Goal: Task Accomplishment & Management: Complete application form

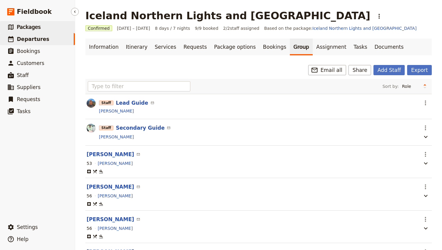
click at [31, 27] on span "Packages" at bounding box center [29, 27] width 24 height 6
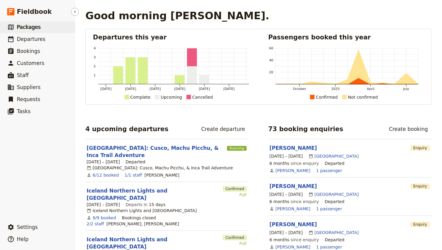
click at [35, 24] on span "Packages" at bounding box center [29, 27] width 24 height 6
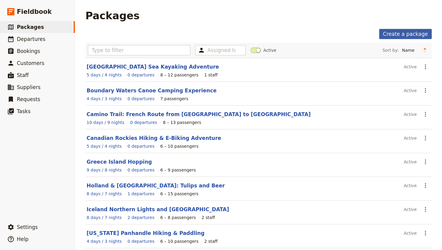
click at [400, 33] on link "Create a package" at bounding box center [405, 34] width 53 height 10
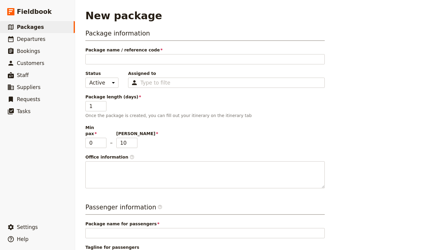
type input "M"
type input "Mo"
type input "Moa"
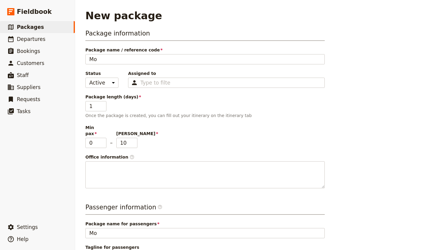
type input "Moa"
type input "Moab"
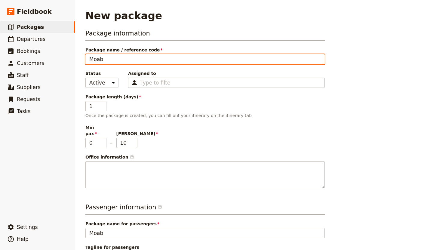
type input "Moab:"
type input "Moab: C"
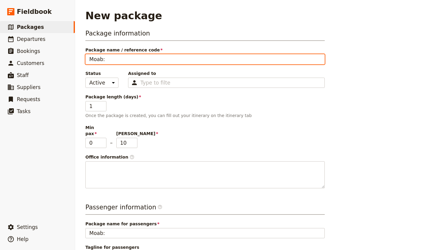
type input "Moab: C"
type input "Moab: Ca"
type input "Moab: Can"
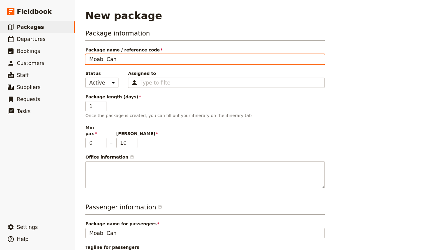
type input "Moab: Cany"
type input "Moab: Canyo"
type input "Moab: Canyon"
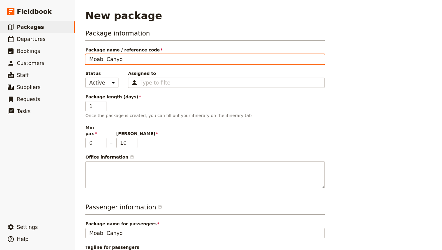
type input "Moab: Canyon"
type input "Moab: Canyonl"
type input "Moab: Canyonla"
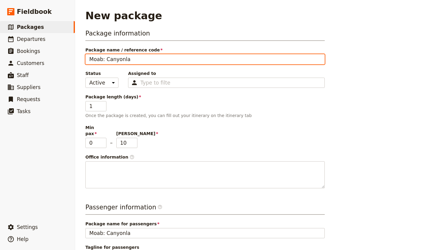
type input "Moab: Canyonlan"
type input "Moab: Canyonland"
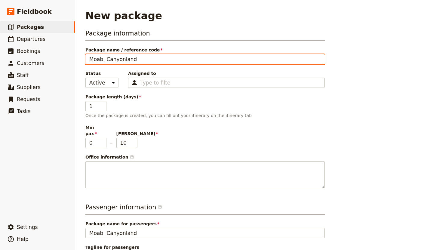
type input "Moab: Canyonland"
type input "Moab: Canyonland a"
type input "Moab: Canyonland an"
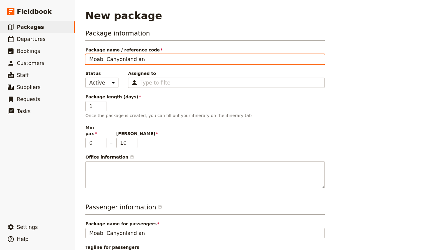
type input "Moab: Canyonland and"
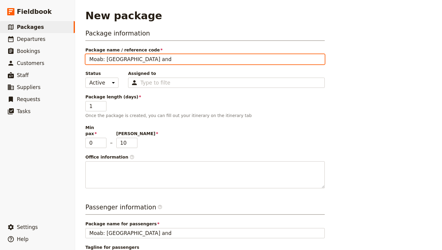
type input "Moab: Canyonland and"
type input "Moab: Canyonland an"
type input "Moab: Canyonland a"
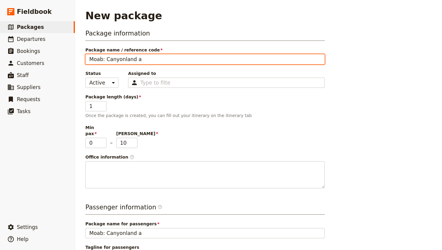
type input "Moab: Canyonland"
type input "Moab: Canyonlan"
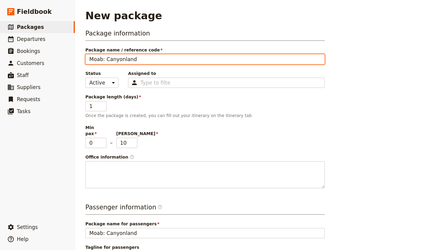
type input "Moab: Canyonlan"
type input "Moab: Canyonland"
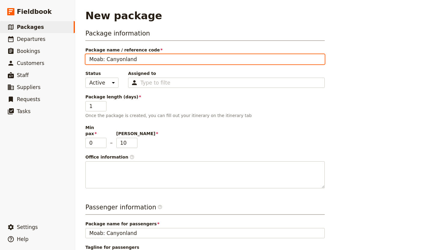
type input "Moab: Canyonland &"
type input "Moab: Canyonland & A"
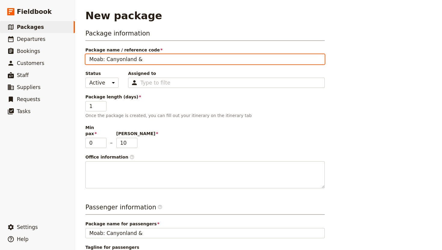
type input "Moab: Canyonland & A"
type input "Moab: Canyonland & Ar"
type input "Moab: Canyonland & Arc"
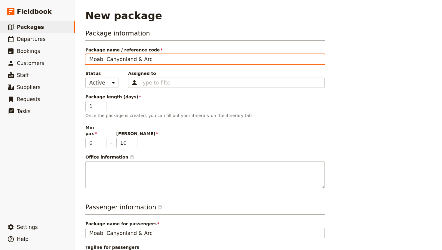
type input "Moab: Canyonland & Arch"
type input "Moab: Canyonland & Arche"
type input "Moab: Canyonland & Arches"
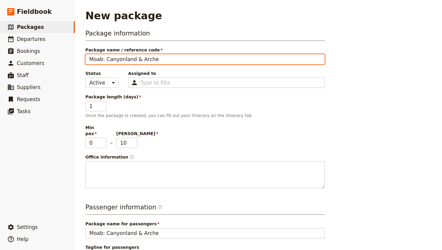
type input "Moab: Canyonland & Arches"
type input "Moab: Canyonland & Arches N"
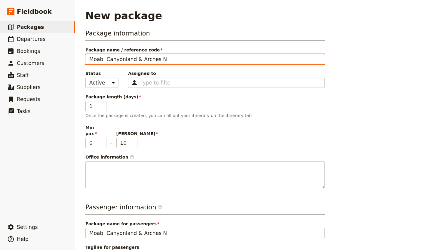
type input "Moab: Canyonland & Arches Na"
type input "Moab: Canyonland & Arches Nat"
type input "Moab: Canyonland & Arches Nati"
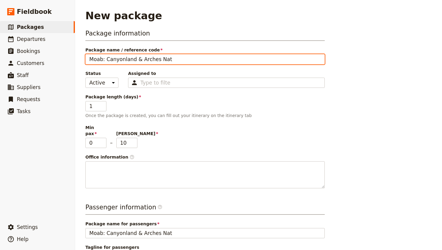
type input "Moab: Canyonland & Arches Nati"
type input "Moab: Canyonland & Arches Natio"
type input "Moab: Canyonland & Arches Nation"
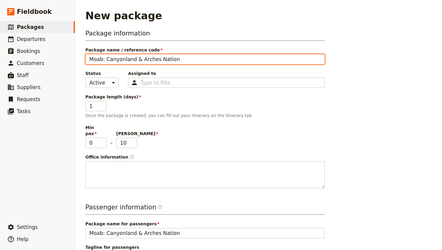
type input "Moab: Canyonland & Arches Nationa"
type input "Moab: Canyonland & Arches National"
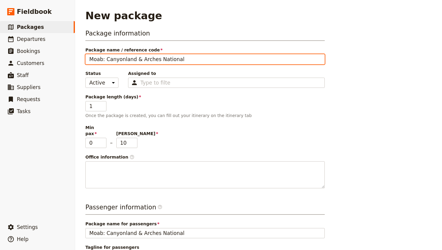
type input "Moab: Canyonland & Arches National"
type input "Moab: Canyonland & Arches National P"
type input "Moab: Canyonland & Arches National Pa"
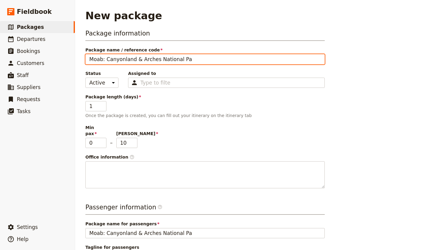
type input "Moab: Canyonland & Arches National Par"
type input "Moab: Canyonland & Arches National Park"
type input "Moab: Canyonland & Arches National Parks"
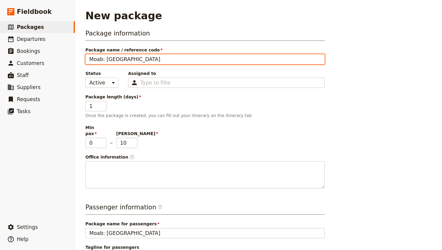
type input "Moab: Canyonland & Arches National Parks"
type input "Moab: Canyonland & Arches National Parks H"
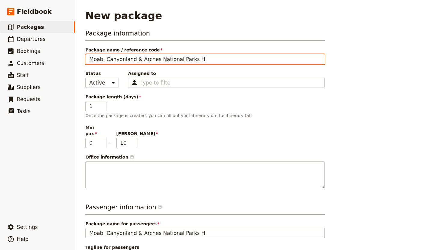
type input "Moab: Canyonland & Arches National Parks Hi"
type input "Moab: Canyonland & Arches National Parks Hik"
type input "Moab: Canyonland & Arches National Parks Hiki"
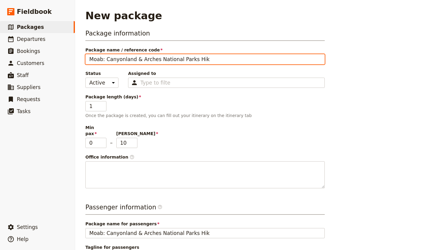
type input "Moab: Canyonland & Arches National Parks Hiki"
type input "Moab: Canyonland & Arches National Parks Hikin"
type input "Moab: Canyonland & Arches National Parks Hiking"
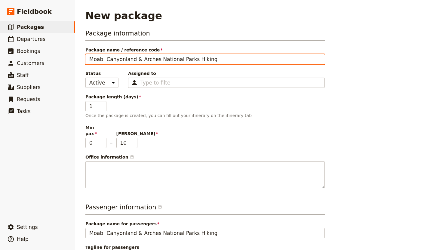
type input "Moab: Canyonland & Arches National Parks Hiking"
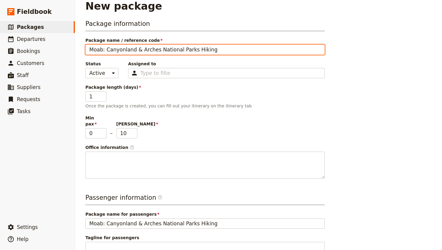
scroll to position [13, 0]
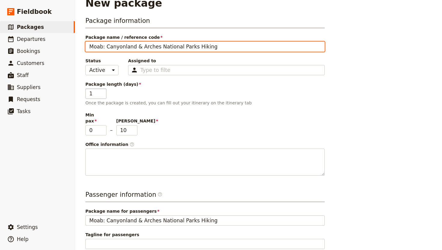
type input "Moab: Canyonland & Arches National Parks Hiking"
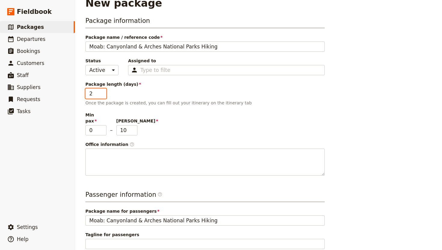
click at [102, 92] on input "2" at bounding box center [95, 93] width 21 height 10
click at [102, 92] on input "3" at bounding box center [95, 93] width 21 height 10
click at [102, 92] on input "4" at bounding box center [95, 93] width 21 height 10
type input "5"
click at [102, 92] on input "5" at bounding box center [95, 93] width 21 height 10
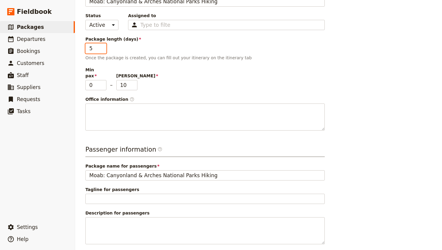
scroll to position [82, 0]
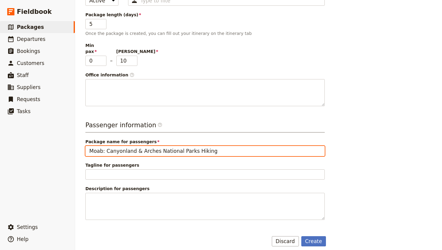
click at [206, 146] on input "Moab: Canyonland & Arches National Parks Hiking" at bounding box center [204, 151] width 239 height 10
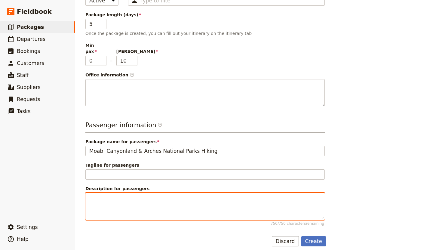
click at [106, 193] on textarea "Description for passengers 750 / 750 characters remaining" at bounding box center [204, 206] width 239 height 27
paste textarea "Join us in Moab October 2025! Our guides strategically crafted this trip to get…"
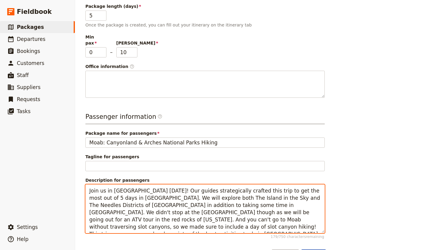
scroll to position [104, 0]
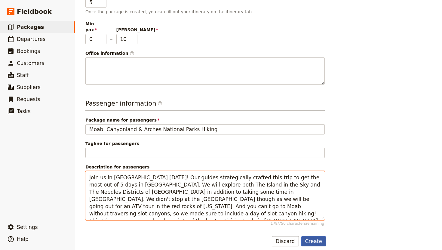
type textarea "Join us in Moab October 2025! Our guides strategically crafted this trip to get…"
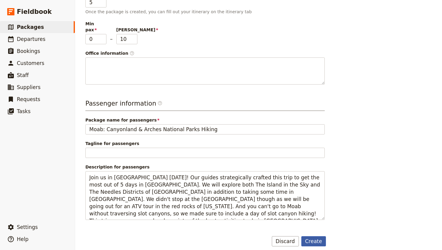
click at [313, 236] on button "Create" at bounding box center [313, 241] width 25 height 10
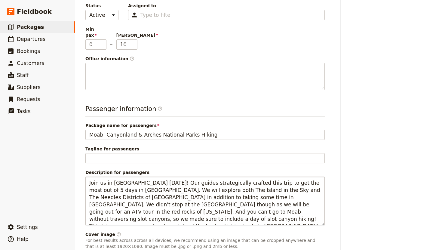
scroll to position [138, 0]
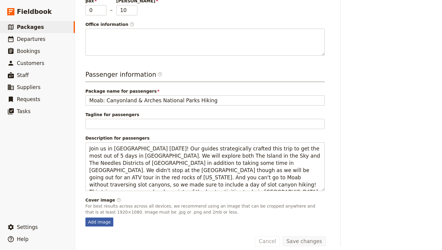
click at [103, 217] on div "Add image" at bounding box center [99, 221] width 28 height 9
click at [85, 217] on input "Add image" at bounding box center [85, 217] width 0 height 0
type input "C:\fakepath\923bb235.jpg"
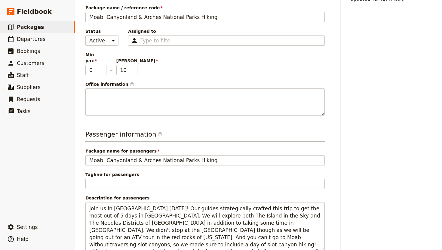
scroll to position [0, 0]
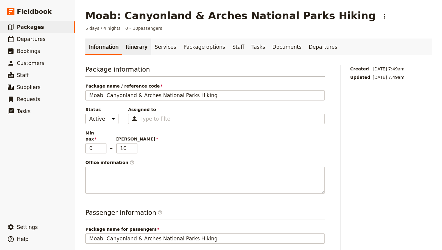
click at [132, 46] on link "Itinerary" at bounding box center [136, 46] width 29 height 17
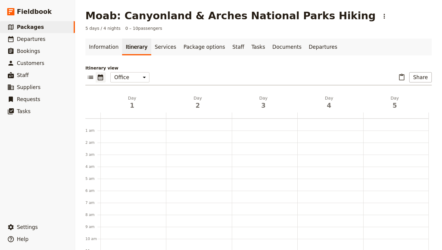
scroll to position [78, 0]
click at [160, 47] on link "Services" at bounding box center [165, 46] width 29 height 17
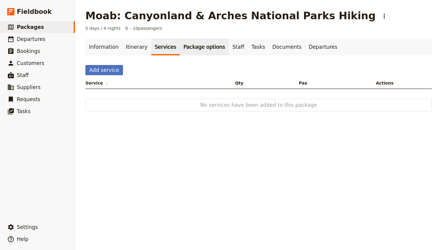
click at [190, 48] on link "Package options" at bounding box center [204, 46] width 49 height 17
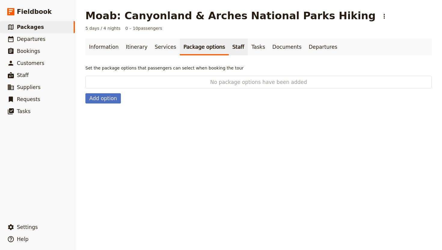
click at [229, 47] on link "Staff" at bounding box center [238, 46] width 19 height 17
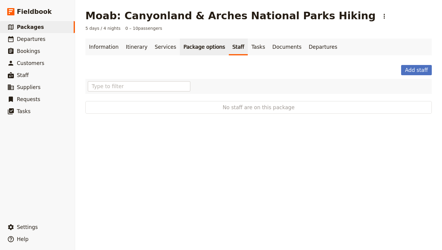
click at [191, 50] on link "Package options" at bounding box center [204, 46] width 49 height 17
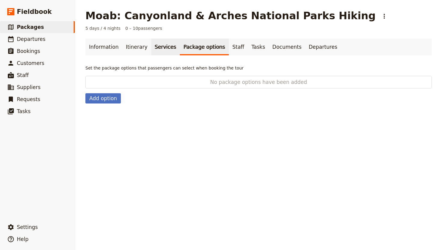
click at [159, 48] on link "Services" at bounding box center [165, 46] width 29 height 17
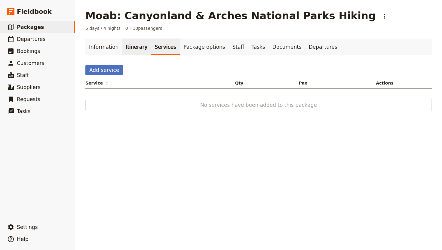
click at [132, 48] on link "Itinerary" at bounding box center [136, 46] width 29 height 17
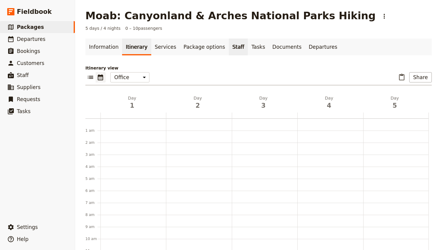
scroll to position [78, 0]
click at [229, 49] on link "Staff" at bounding box center [238, 46] width 19 height 17
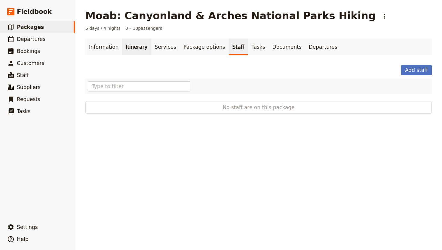
click at [133, 47] on link "Itinerary" at bounding box center [136, 46] width 29 height 17
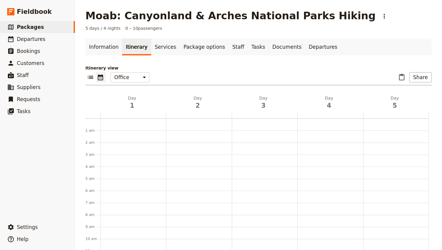
scroll to position [78, 0]
click at [108, 210] on div at bounding box center [132, 184] width 65 height 288
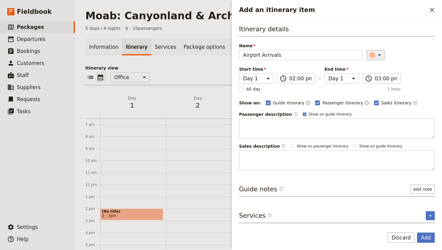
type input "Airport Arrivals"
click at [375, 58] on icon "Add an itinerary item" at bounding box center [378, 54] width 7 height 7
click at [366, 75] on div "button" at bounding box center [367, 75] width 6 height 6
click at [374, 103] on rect "Add an itinerary item" at bounding box center [376, 102] width 5 height 5
click at [373, 100] on input "Sales itinerary" at bounding box center [373, 99] width 0 height 0
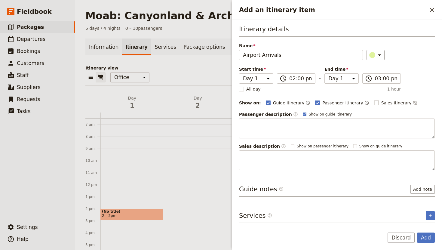
checkbox input "false"
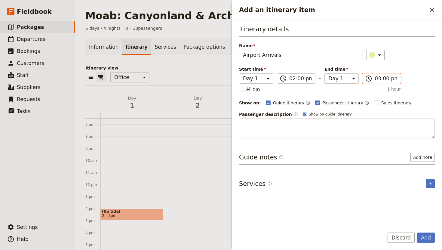
click at [376, 76] on input "03:00 pm" at bounding box center [385, 78] width 22 height 7
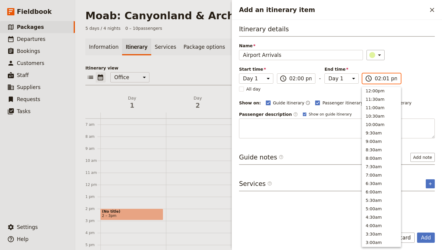
scroll to position [161, 0]
type input "02:15 pm"
click at [418, 88] on div "Itinerary details Name Airport Arrivals ​ Start time Day 1 Day 2 Day 3 Day 4 Da…" at bounding box center [337, 82] width 196 height 114
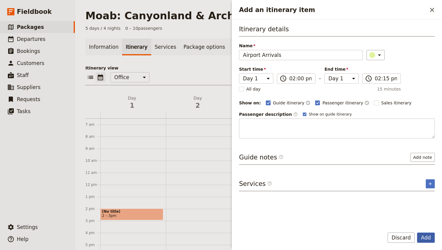
click at [427, 239] on button "Add" at bounding box center [426, 237] width 18 height 10
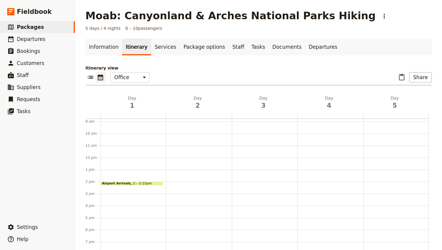
scroll to position [106, 0]
click at [120, 185] on div "Airport Arrivals 2 – 2:15pm" at bounding box center [132, 156] width 65 height 288
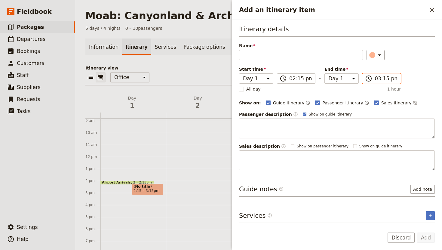
click at [376, 80] on input "03:15 pm" at bounding box center [385, 78] width 22 height 7
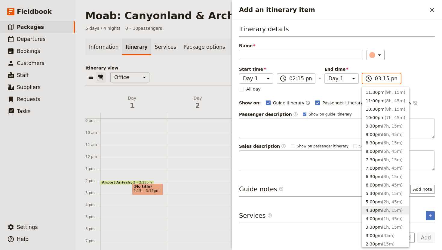
click at [377, 211] on button "4:30pm ( 2h, 15m )" at bounding box center [385, 210] width 47 height 8
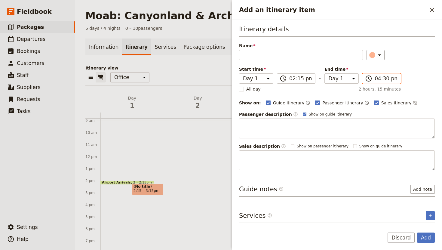
click at [382, 77] on input "04:30 pm" at bounding box center [385, 78] width 22 height 7
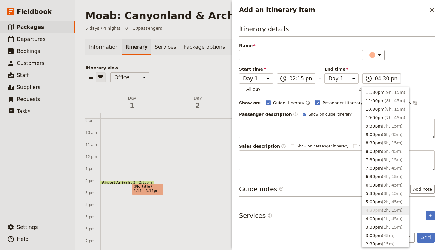
click at [372, 81] on label "​ 04:30 pm" at bounding box center [381, 78] width 38 height 10
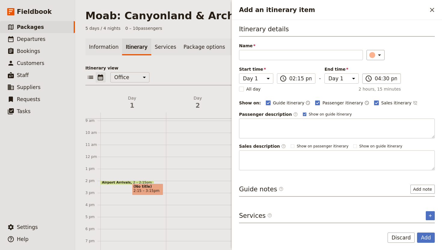
click at [369, 77] on span "​" at bounding box center [368, 78] width 7 height 7
click at [375, 75] on input "04:30 pm" at bounding box center [385, 78] width 22 height 7
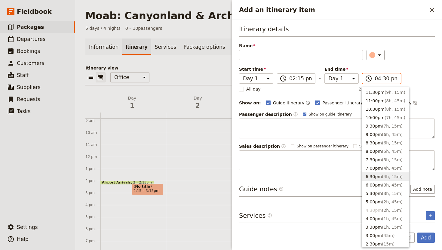
click at [390, 177] on span "( 4h, 15m )" at bounding box center [392, 176] width 21 height 5
type input "06:30 pm"
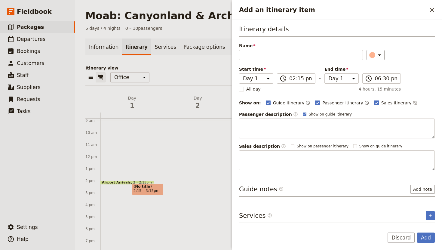
click at [374, 102] on rect "Add an itinerary item" at bounding box center [376, 102] width 5 height 5
click at [373, 100] on input "Sales itinerary" at bounding box center [373, 99] width 0 height 0
checkbox input "false"
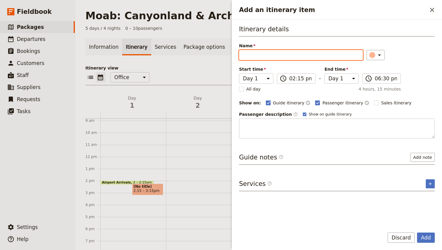
click at [264, 54] on input "Name" at bounding box center [301, 55] width 124 height 10
type input "Drive to Moab"
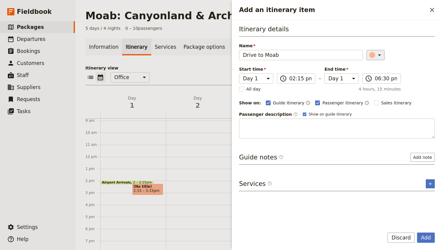
click at [378, 55] on icon "Add an itinerary item" at bounding box center [379, 55] width 3 height 2
click at [366, 76] on div "button" at bounding box center [367, 75] width 6 height 6
click at [427, 234] on button "Add" at bounding box center [426, 237] width 18 height 10
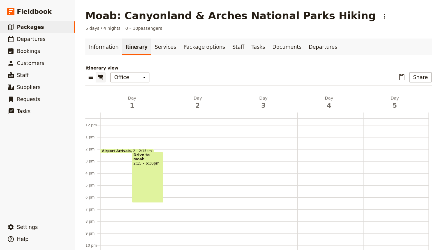
scroll to position [5, 0]
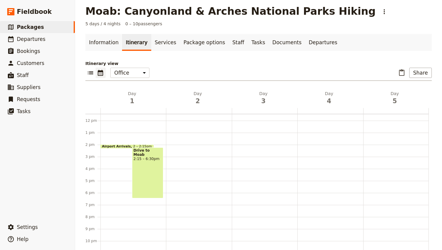
click at [120, 205] on div "Airport Arrivals 2 – 2:15pm Drive to Moab 2:15 – 6:30pm" at bounding box center [132, 120] width 65 height 288
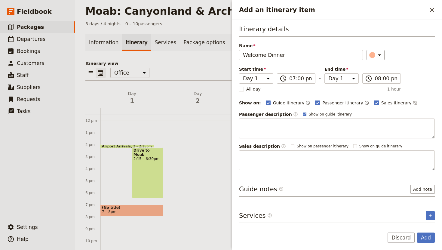
type input "Welcome Dinner"
click at [374, 102] on rect "Add an itinerary item" at bounding box center [376, 102] width 5 height 5
click at [373, 100] on input "Sales itinerary" at bounding box center [373, 99] width 0 height 0
checkbox input "false"
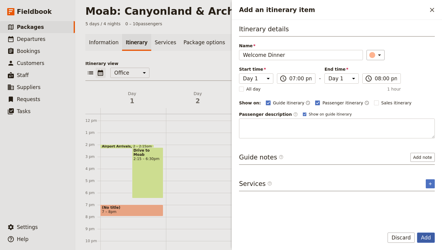
click at [427, 237] on button "Add" at bounding box center [426, 237] width 18 height 10
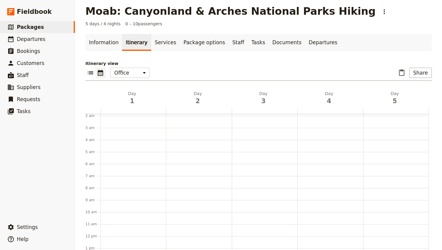
scroll to position [23, 0]
click at [194, 170] on div at bounding box center [198, 235] width 65 height 288
select select "2"
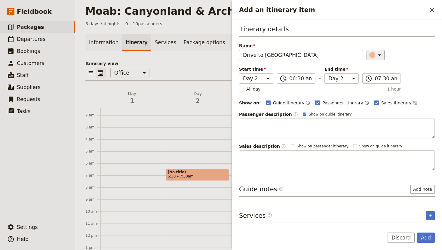
type input "Drive to Dead Horse Point State Park"
click at [375, 56] on icon "Add an itinerary item" at bounding box center [378, 54] width 7 height 7
click at [367, 74] on div "button" at bounding box center [367, 75] width 6 height 6
click at [374, 102] on rect "Add an itinerary item" at bounding box center [376, 102] width 5 height 5
click at [373, 100] on input "Sales itinerary" at bounding box center [373, 99] width 0 height 0
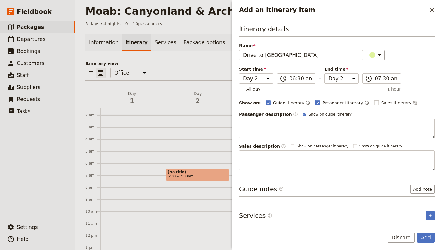
checkbox input "false"
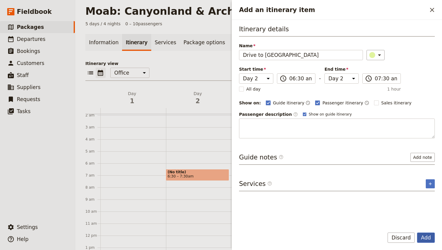
click at [428, 236] on button "Add" at bounding box center [426, 237] width 18 height 10
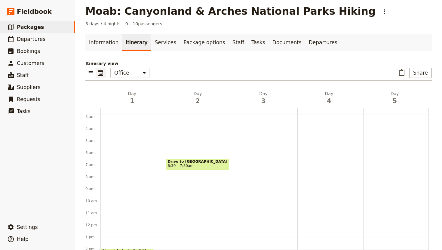
scroll to position [36, 0]
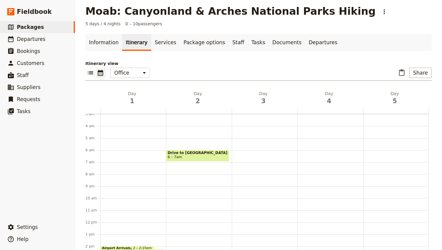
click at [183, 167] on div "Drive to Dead Horse Point State Park 6 – 7am" at bounding box center [198, 222] width 65 height 288
select select "2"
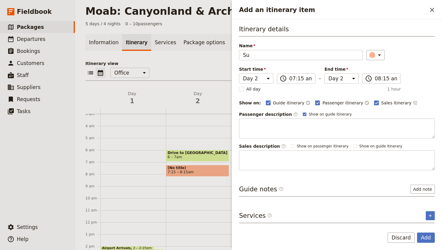
type input "S"
type input "Watch Sunrise"
click at [374, 103] on rect "Add an itinerary item" at bounding box center [376, 102] width 5 height 5
click at [373, 100] on input "Sales itinerary" at bounding box center [373, 99] width 0 height 0
checkbox input "false"
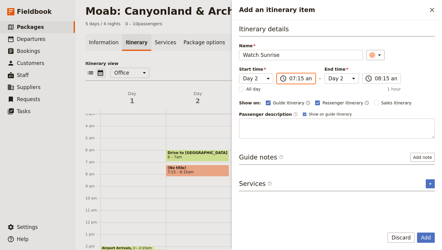
click at [295, 80] on input "07:15 am" at bounding box center [300, 78] width 22 height 7
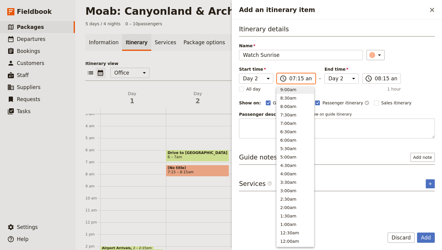
scroll to position [245, 0]
click at [289, 123] on button "7:00am" at bounding box center [294, 124] width 37 height 8
type input "07:00 am"
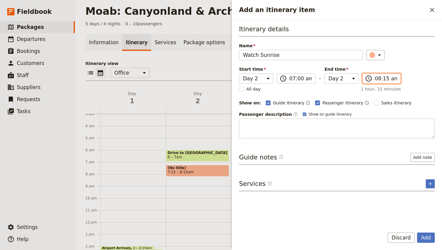
click at [379, 78] on input "08:15 am" at bounding box center [385, 78] width 22 height 7
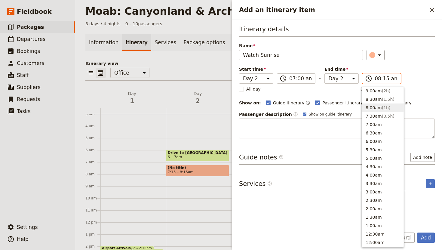
click at [374, 105] on button "8:00am ( 1h )" at bounding box center [382, 107] width 41 height 8
type input "08:00 am"
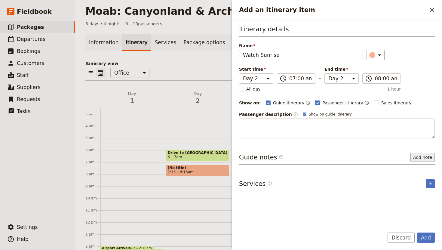
click at [427, 155] on button "Add note" at bounding box center [422, 157] width 24 height 9
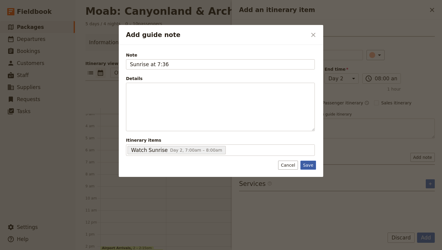
type input "Sunrise at 7:36"
click at [308, 163] on button "Save" at bounding box center [308, 164] width 16 height 9
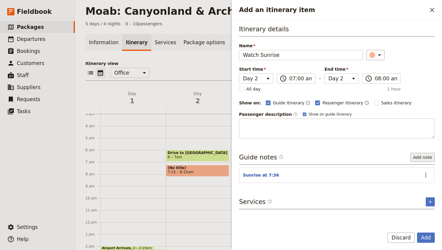
click at [421, 157] on button "Add note" at bounding box center [422, 157] width 24 height 9
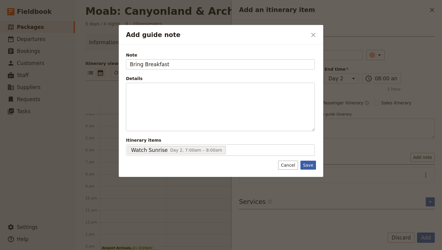
type input "Bring Breakfast"
click at [306, 166] on button "Save" at bounding box center [308, 164] width 16 height 9
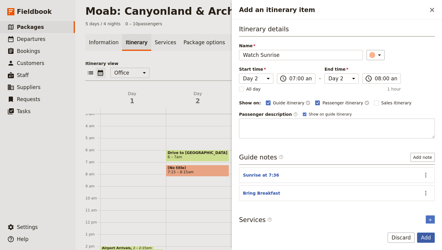
click at [429, 235] on button "Add" at bounding box center [426, 237] width 18 height 10
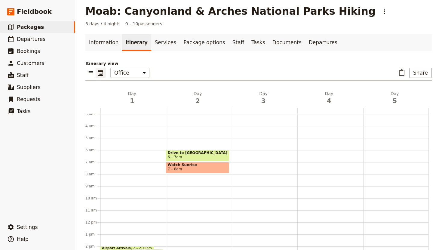
click at [196, 171] on span at bounding box center [197, 172] width 62 height 2
select select "2"
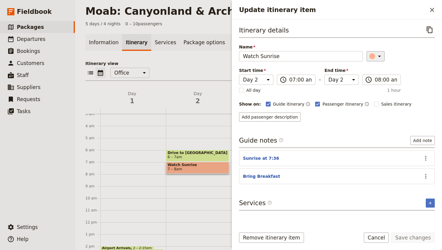
click at [375, 55] on icon "Update itinerary item" at bounding box center [378, 56] width 7 height 7
click at [375, 90] on div "button" at bounding box center [374, 90] width 6 height 6
click at [410, 235] on button "Save changes" at bounding box center [413, 237] width 44 height 10
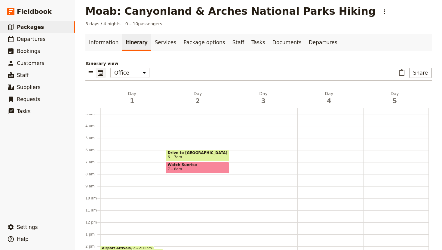
click at [193, 175] on div "Drive to Dead Horse Point State Park 6 – 7am Watch Sunrise 7 – 8am" at bounding box center [198, 222] width 65 height 288
select select "2"
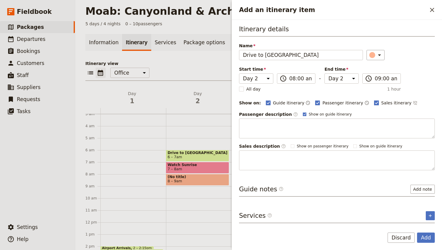
type input "Drive to Little Wild Horse Slot Canyons"
click at [374, 103] on rect "Add an itinerary item" at bounding box center [376, 102] width 5 height 5
click at [373, 100] on input "Sales itinerary" at bounding box center [373, 99] width 0 height 0
checkbox input "false"
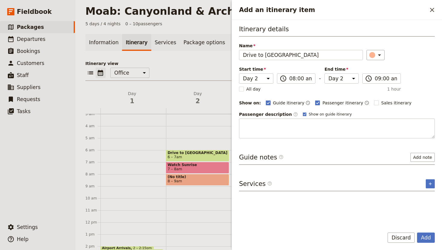
click at [373, 60] on div "Itinerary details Name Drive to Little Wild Horse Slot Canyons ​ Start time Day…" at bounding box center [337, 82] width 196 height 114
click at [375, 56] on icon "Add an itinerary item" at bounding box center [378, 54] width 7 height 7
click at [365, 76] on div "button" at bounding box center [367, 75] width 6 height 6
click at [385, 80] on input "09:00 am" at bounding box center [385, 78] width 22 height 7
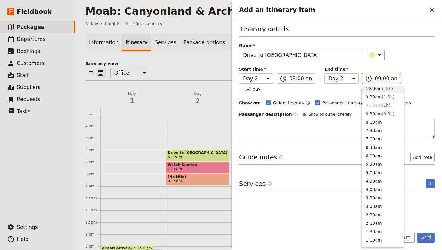
scroll to position [226, 0]
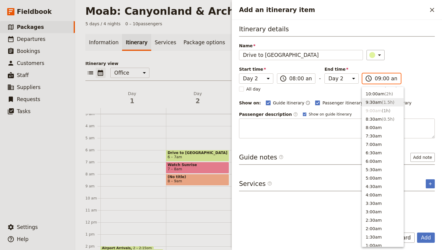
click at [377, 104] on button "9:30am ( 1.5h )" at bounding box center [382, 102] width 41 height 8
type input "09:30 am"
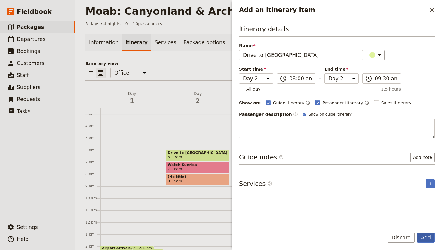
click at [427, 236] on button "Add" at bounding box center [426, 237] width 18 height 10
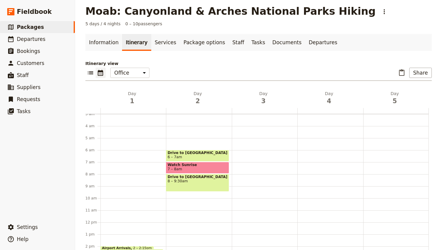
click at [207, 179] on span "Drive to Little Wild Horse Slot Canyons" at bounding box center [197, 177] width 60 height 4
select select "2"
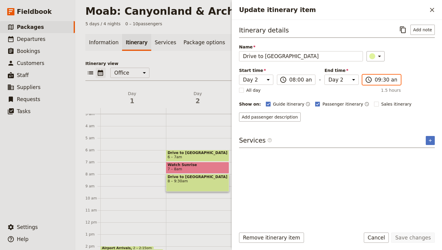
click at [378, 81] on input "09:30 am" at bounding box center [385, 79] width 22 height 7
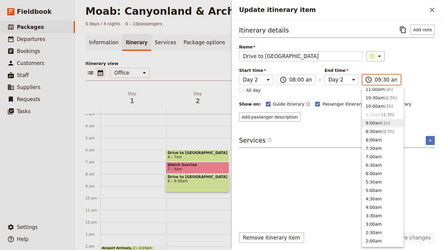
scroll to position [210, 0]
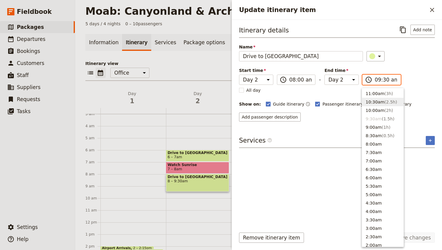
click at [381, 100] on button "10:30am ( 2.5h )" at bounding box center [382, 102] width 41 height 8
type input "10:30 am"
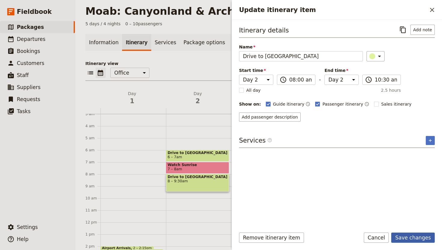
click at [410, 234] on button "Save changes" at bounding box center [413, 237] width 44 height 10
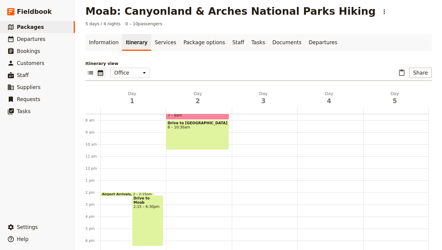
scroll to position [94, 0]
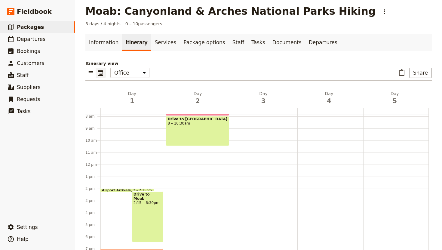
click at [187, 149] on div "Drive to Dead Horse Point State Park 6 – 7am Watch Sunrise 7 – 8am Drive to Lit…" at bounding box center [198, 164] width 65 height 288
select select "2"
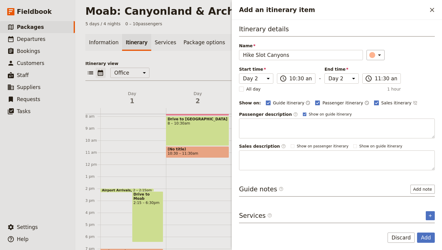
type input "Hike Slot Canyons"
click at [374, 101] on rect "Add an itinerary item" at bounding box center [376, 102] width 5 height 5
click at [373, 100] on input "Sales itinerary" at bounding box center [373, 99] width 0 height 0
checkbox input "false"
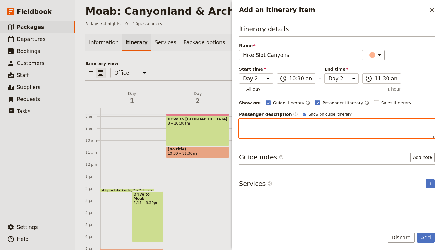
click at [260, 126] on textarea "Add an itinerary item" at bounding box center [337, 128] width 196 height 20
type textarea "8.1 miles (~3-4 hours to hike)"
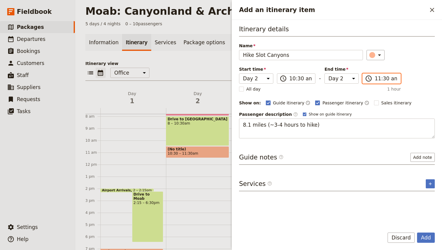
click at [381, 76] on input "11:30 am" at bounding box center [385, 78] width 22 height 7
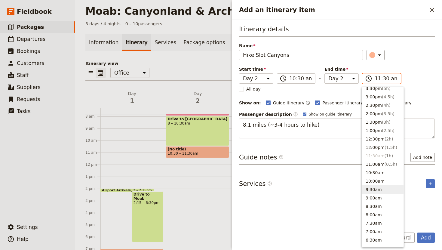
scroll to position [137, 0]
click at [378, 105] on button "2:30pm ( 4h )" at bounding box center [382, 106] width 41 height 8
type input "02:30 pm"
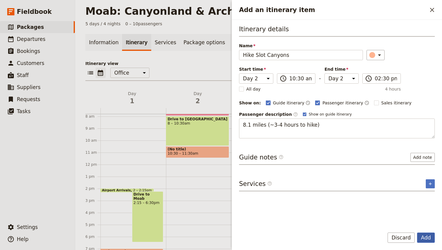
click at [428, 236] on button "Add" at bounding box center [426, 237] width 18 height 10
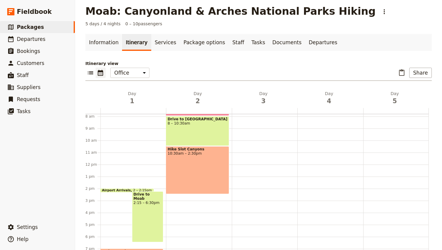
click at [208, 161] on div "Hike Slot Canyons 10:30am – 2:30pm" at bounding box center [197, 170] width 63 height 48
select select "2"
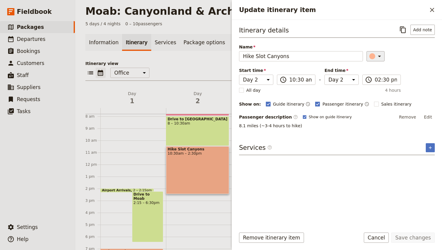
click at [375, 57] on icon "Update itinerary item" at bounding box center [378, 56] width 7 height 7
click at [374, 90] on div "button" at bounding box center [374, 90] width 6 height 6
click at [412, 238] on button "Save changes" at bounding box center [413, 237] width 44 height 10
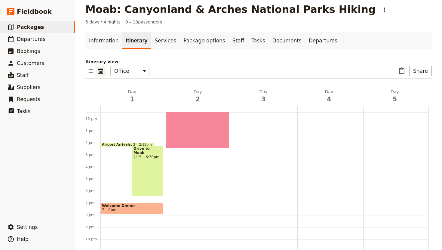
scroll to position [0, 0]
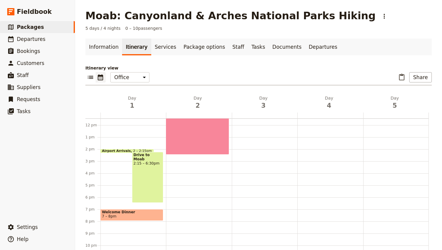
click at [187, 139] on div "Hike Slot Canyons 10:30am – 2:30pm" at bounding box center [197, 131] width 63 height 48
select select "2"
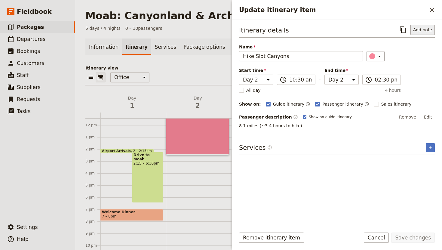
click at [427, 26] on button "Add note" at bounding box center [422, 30] width 24 height 10
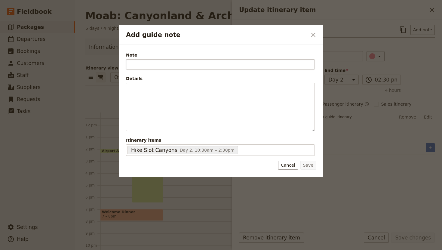
type input "L"
type input "Picnic Lunch on Trail"
click at [312, 165] on button "Save" at bounding box center [308, 164] width 16 height 9
